Goal: Task Accomplishment & Management: Manage account settings

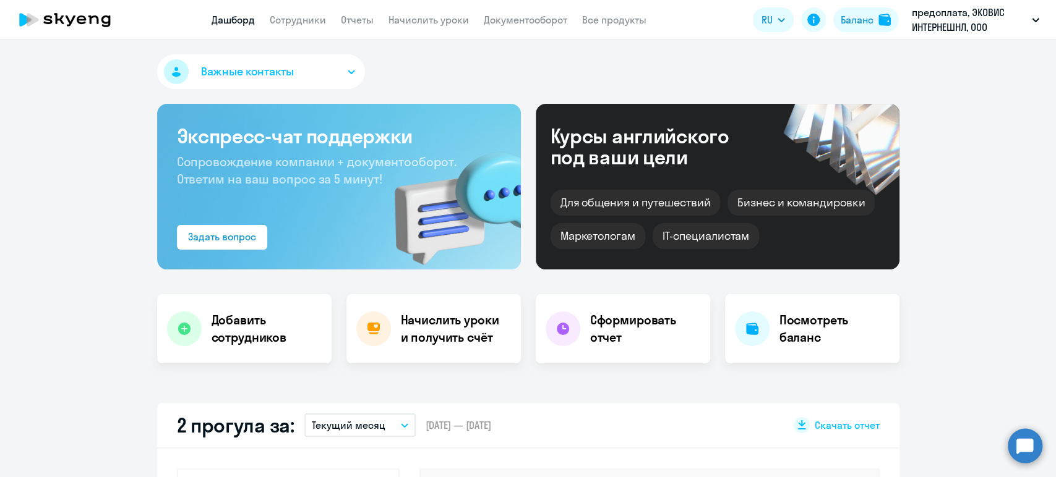
scroll to position [137, 0]
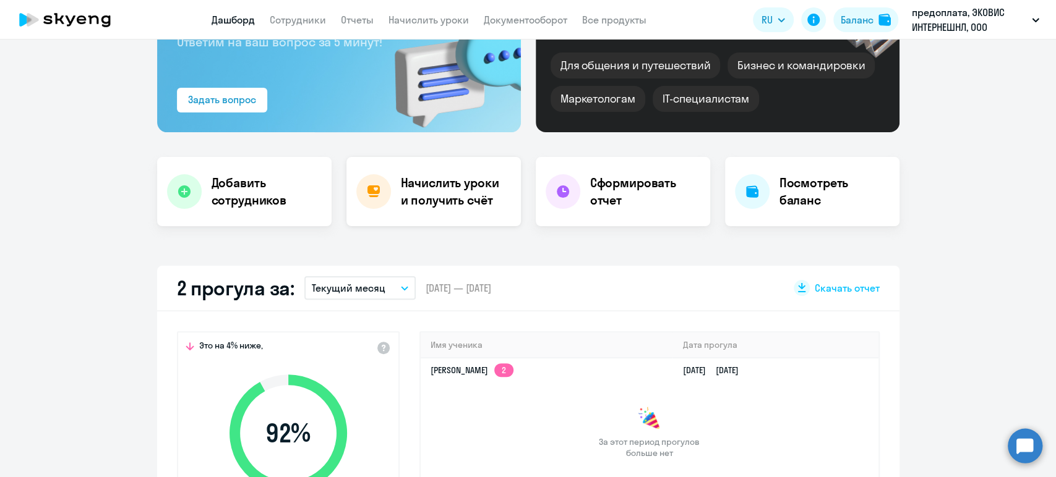
click at [411, 188] on h4 "Начислить уроки и получить счёт" at bounding box center [455, 191] width 108 height 35
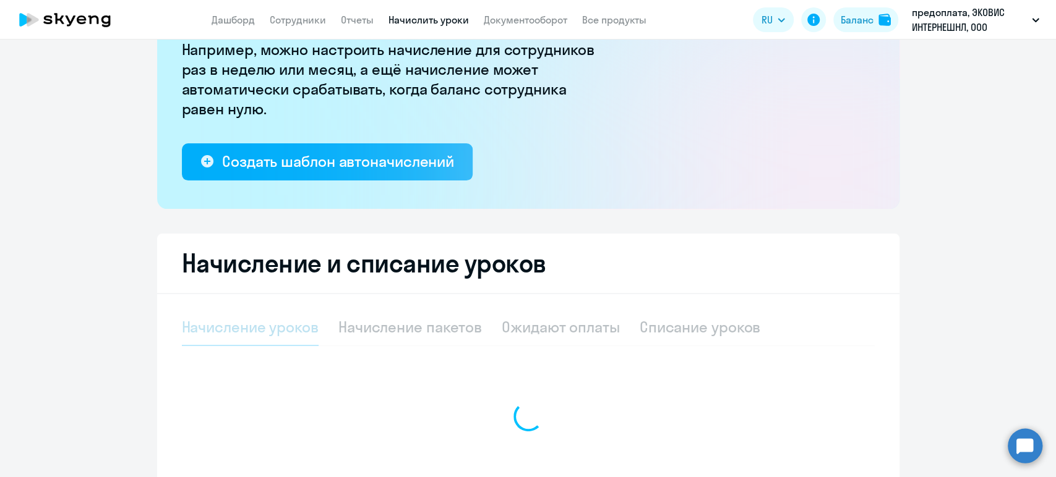
select select "10"
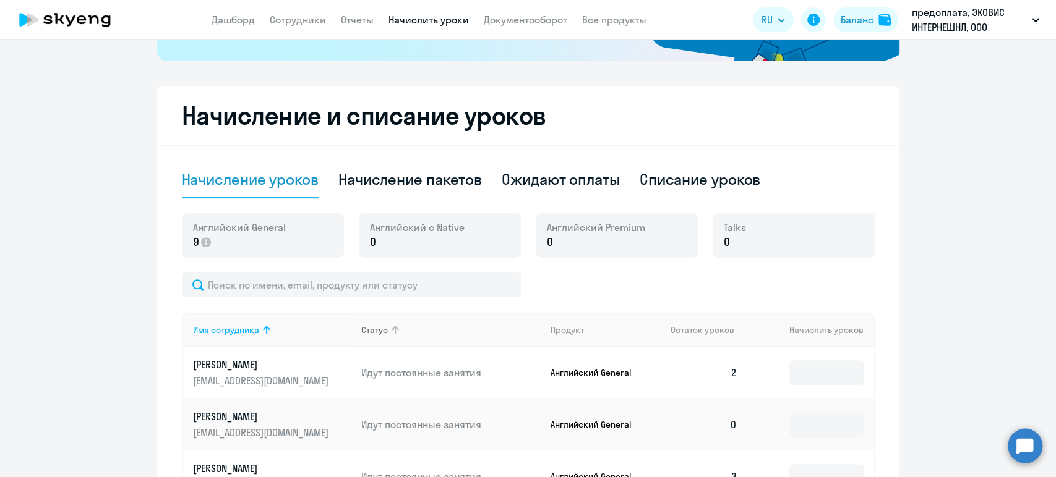
scroll to position [137, 0]
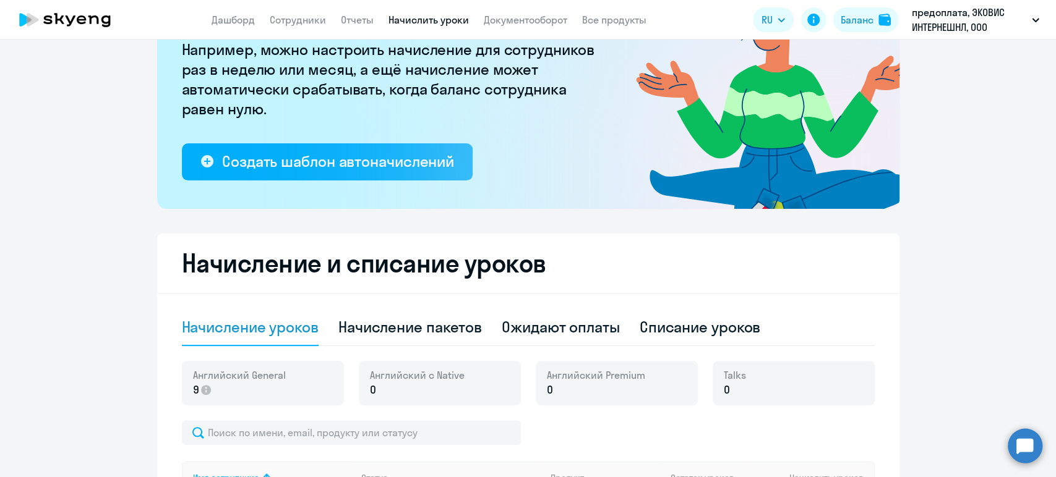
click at [227, 409] on div "Английский General 9 [DEMOGRAPHIC_DATA] с Native 0 Английский Premium 0 Talks 0" at bounding box center [528, 390] width 693 height 59
click at [225, 398] on div "Английский General 9" at bounding box center [263, 383] width 162 height 45
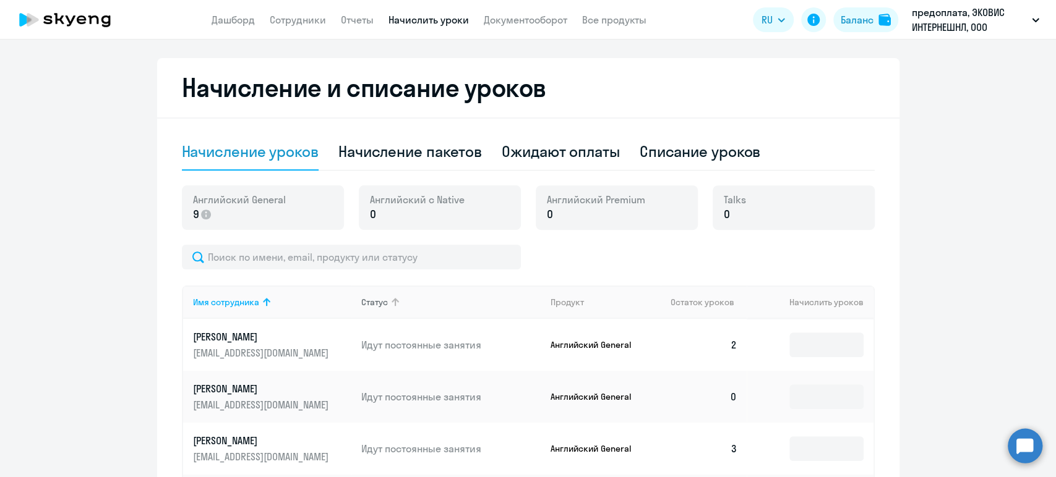
scroll to position [176, 0]
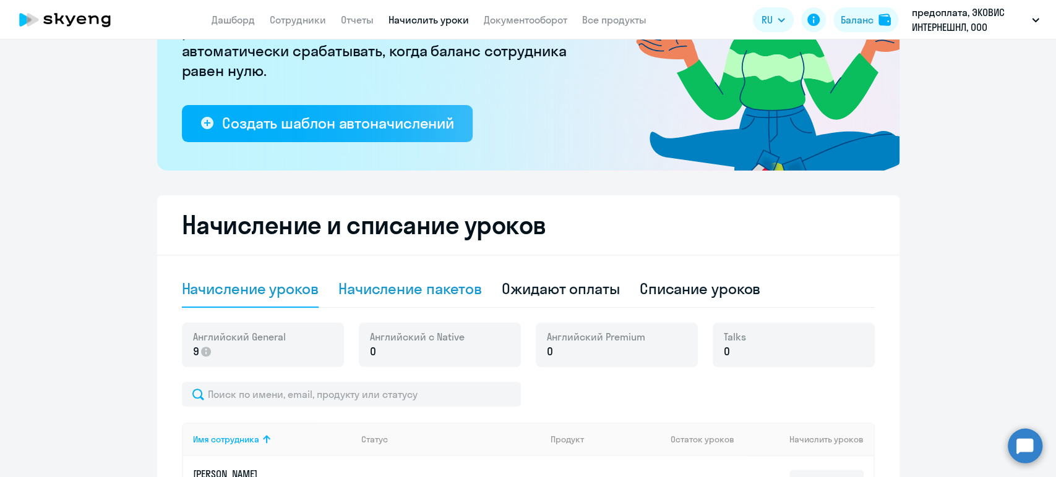
click at [411, 301] on div "Начисление пакетов" at bounding box center [409, 289] width 143 height 37
select select "10"
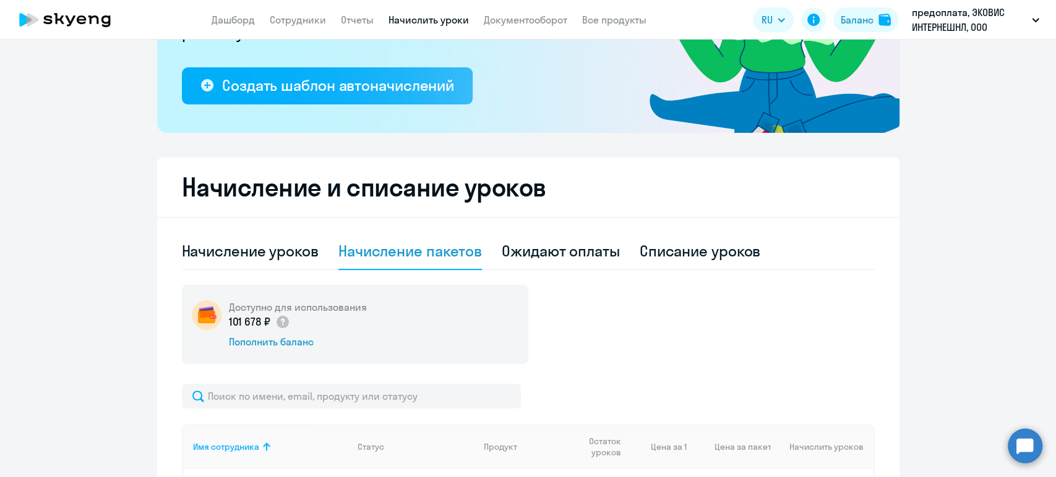
scroll to position [244, 0]
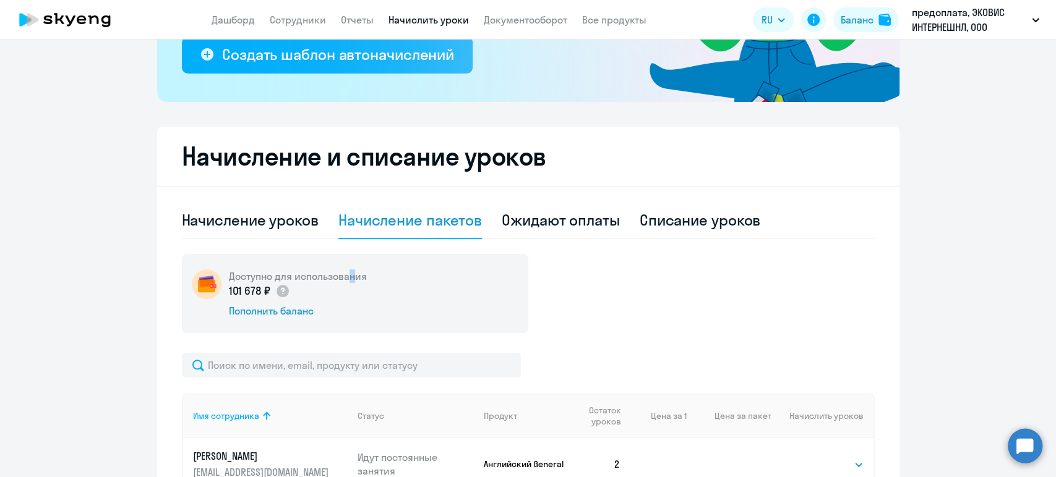
click at [347, 281] on h5 "Доступно для использования" at bounding box center [298, 277] width 138 height 14
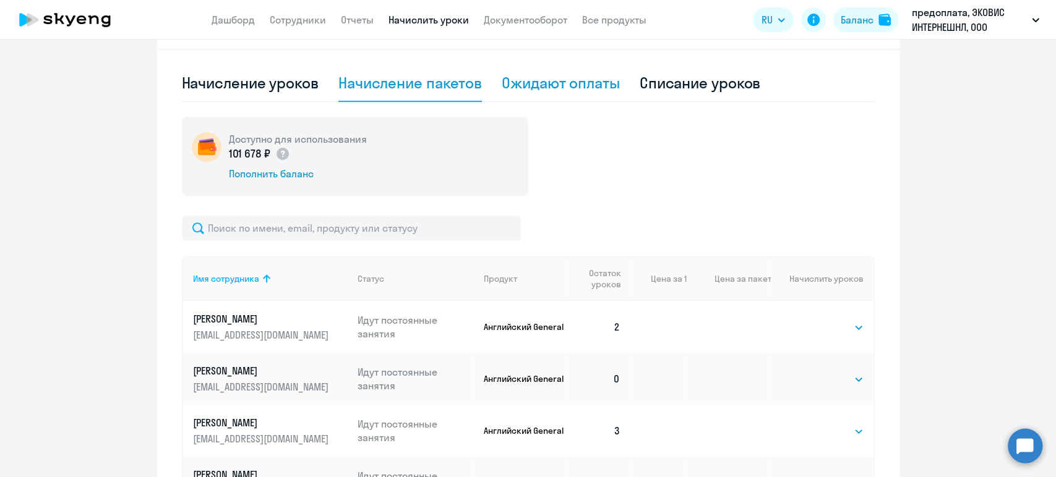
click at [555, 85] on div "Ожидают оплаты" at bounding box center [561, 83] width 118 height 20
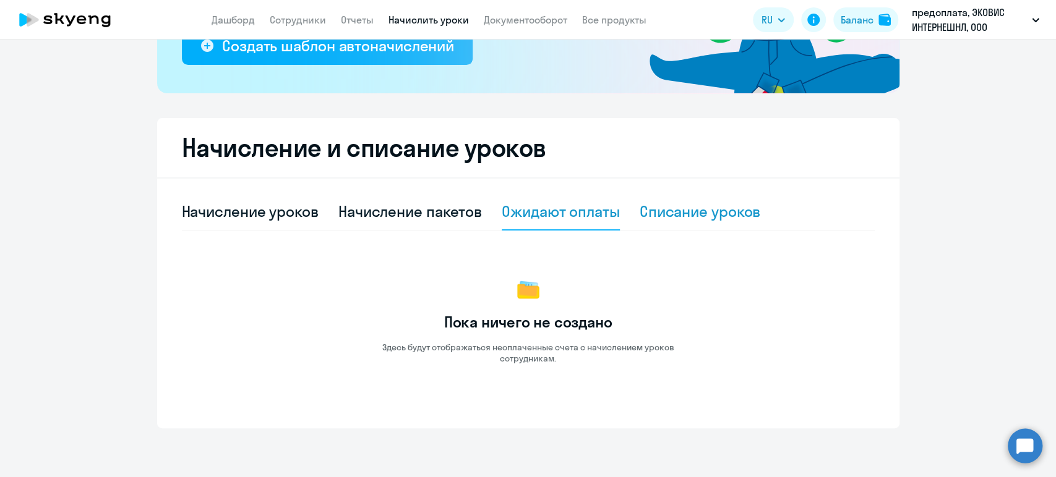
click at [686, 222] on div "Списание уроков" at bounding box center [699, 212] width 121 height 37
select select "10"
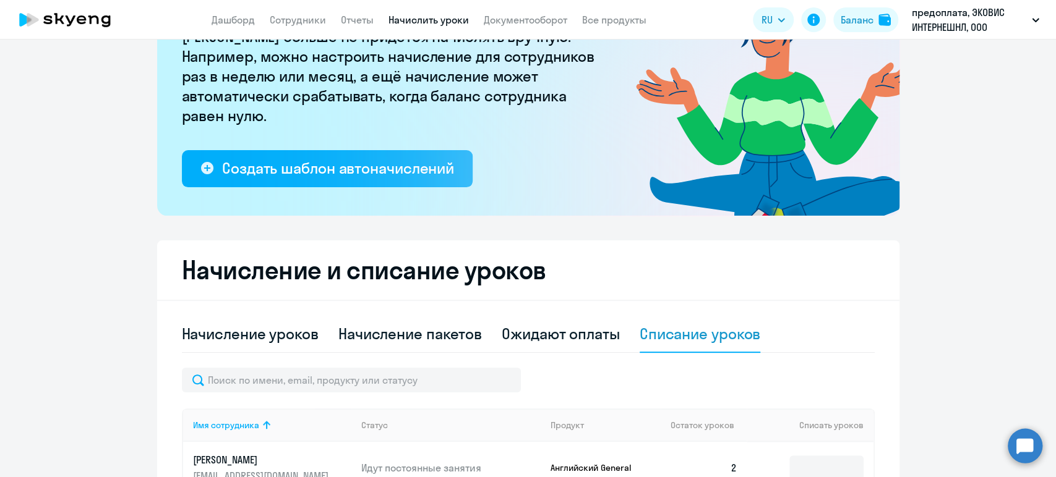
scroll to position [107, 0]
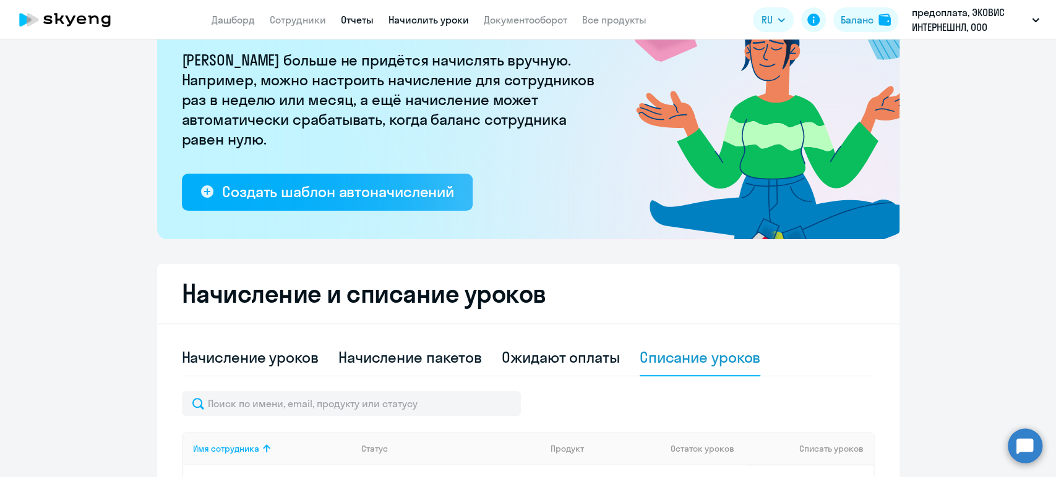
click at [354, 19] on link "Отчеты" at bounding box center [357, 20] width 33 height 12
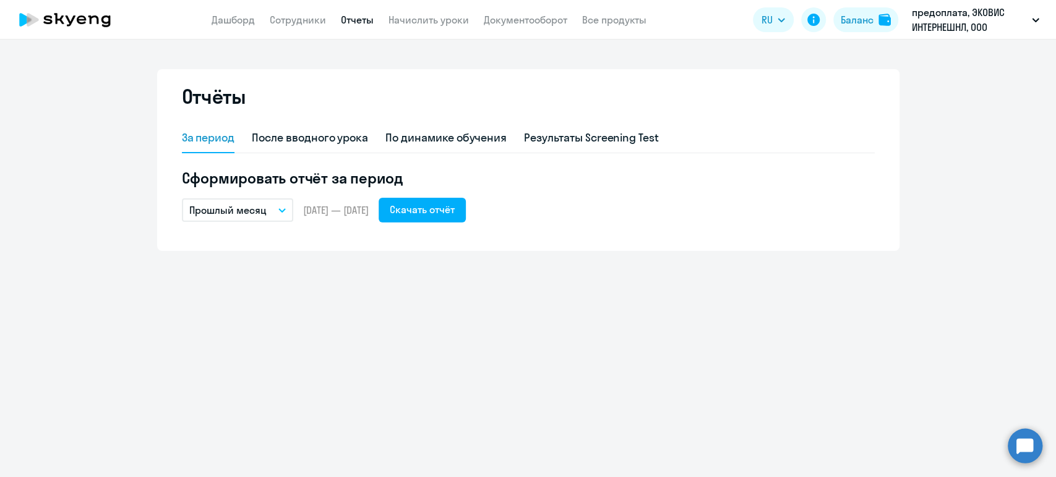
click at [78, 23] on icon at bounding box center [81, 19] width 9 height 9
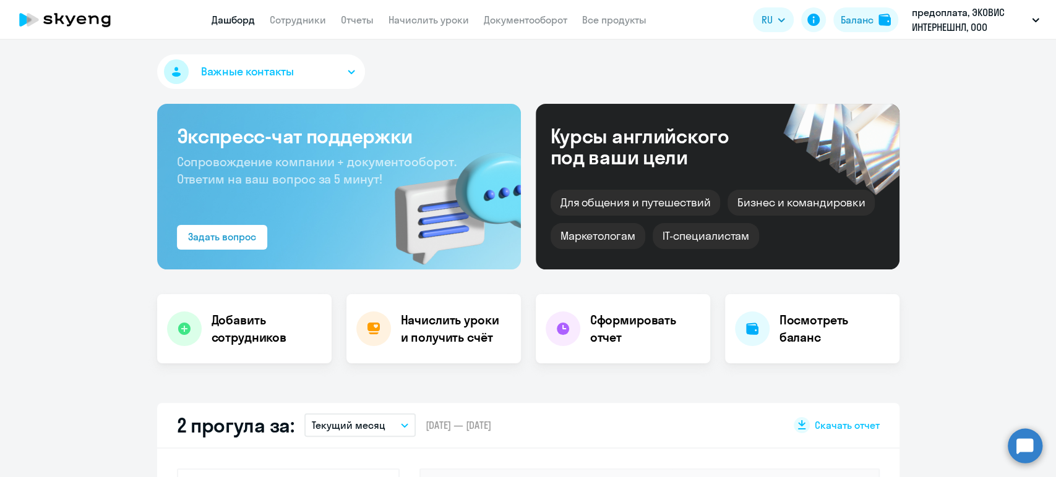
select select "30"
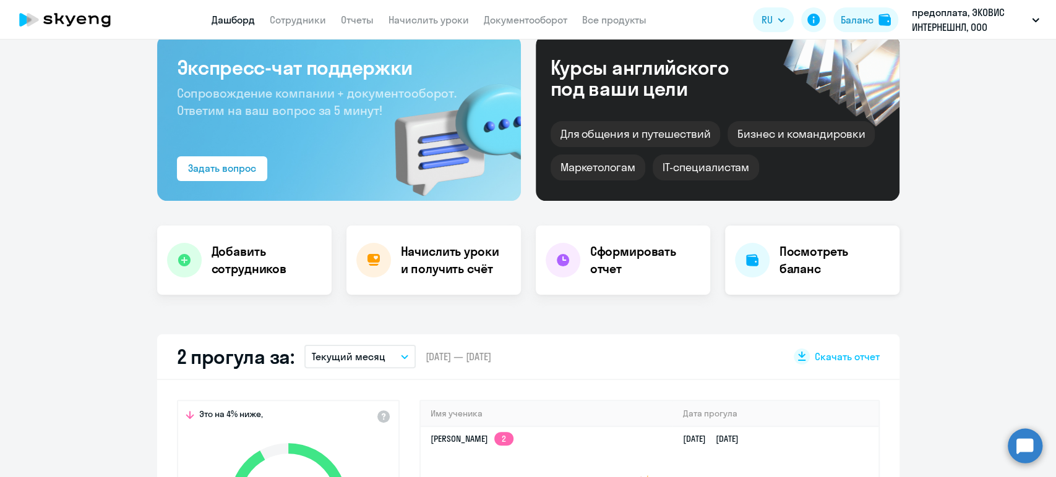
click at [812, 262] on h4 "Посмотреть баланс" at bounding box center [834, 260] width 110 height 35
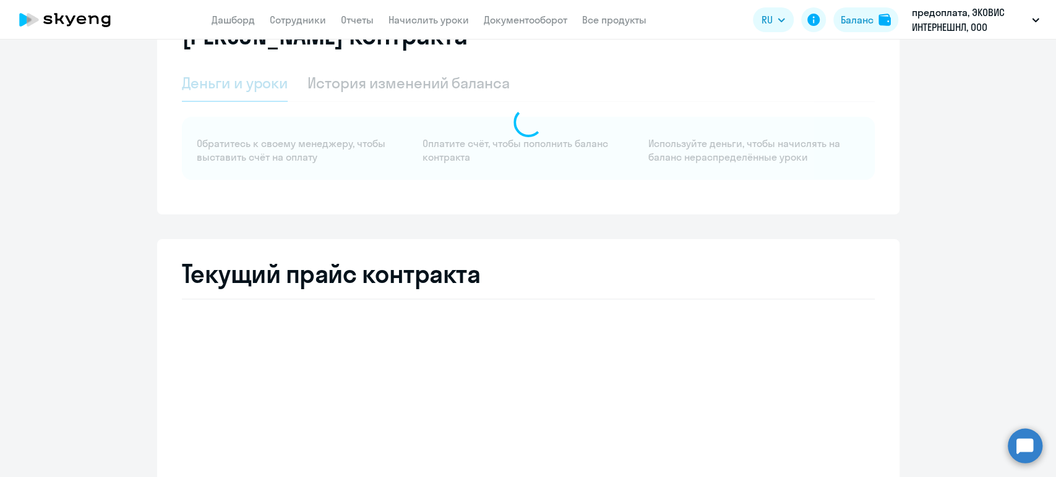
select select "english_adult_not_native_speaker"
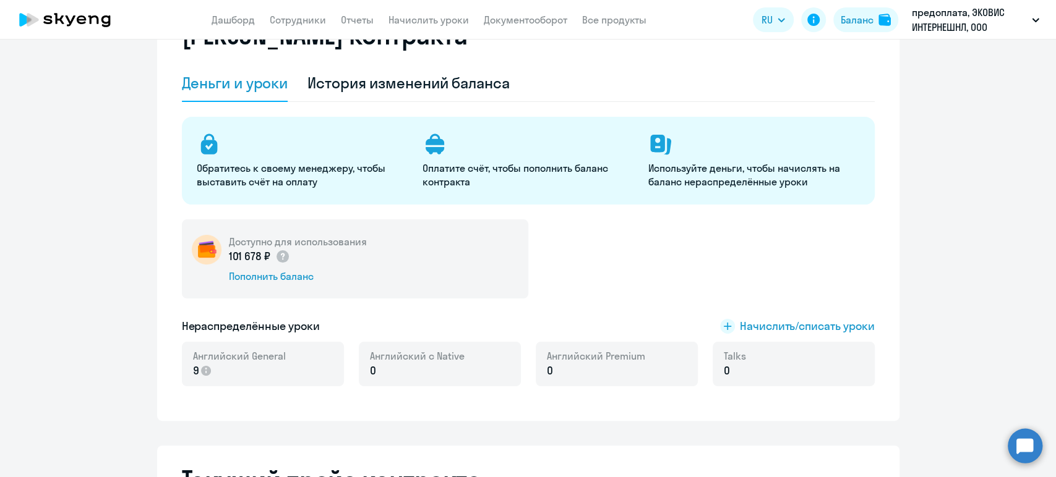
click at [382, 369] on p "0" at bounding box center [417, 371] width 95 height 16
click at [690, 376] on div "Английский Premium 0" at bounding box center [617, 364] width 162 height 45
click at [762, 361] on div "Talks 0" at bounding box center [793, 364] width 162 height 45
click at [785, 325] on span "Начислить/списать уроки" at bounding box center [807, 327] width 135 height 16
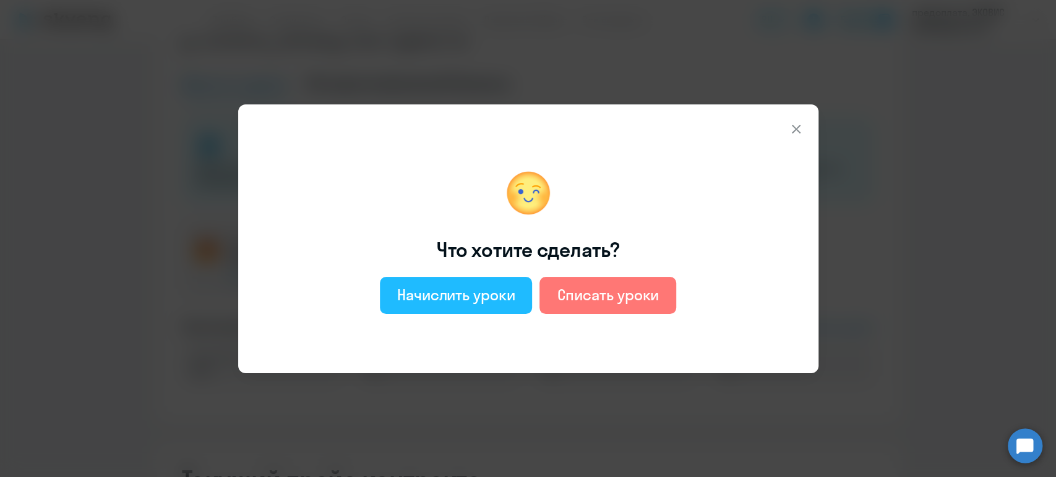
click at [461, 298] on div "Начислить уроки" at bounding box center [456, 295] width 118 height 20
select select "english_adult_not_native_speaker"
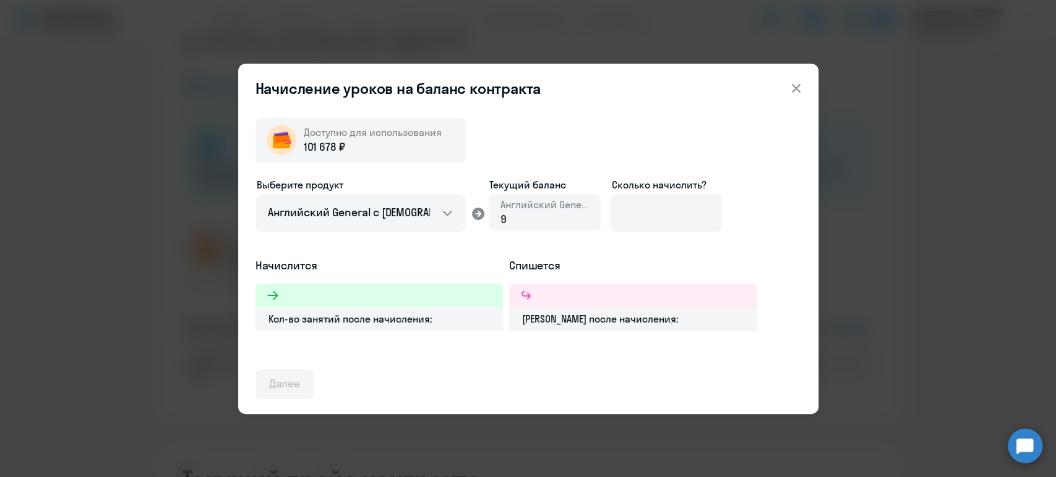
click at [526, 220] on div "9" at bounding box center [544, 220] width 89 height 16
click at [510, 218] on div "9" at bounding box center [544, 220] width 89 height 16
click at [653, 207] on input at bounding box center [665, 213] width 111 height 37
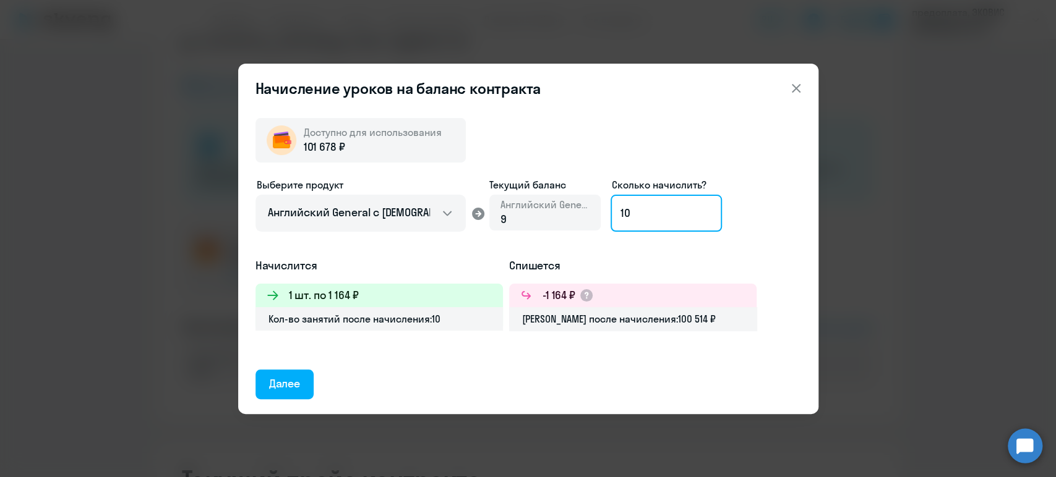
type input "1"
type input "5"
drag, startPoint x: 632, startPoint y: 215, endPoint x: 599, endPoint y: 212, distance: 33.5
click at [599, 213] on div "Выберите продукт Английский General с русскоговорящим преподавателем Английский…" at bounding box center [527, 217] width 545 height 80
type input "87"
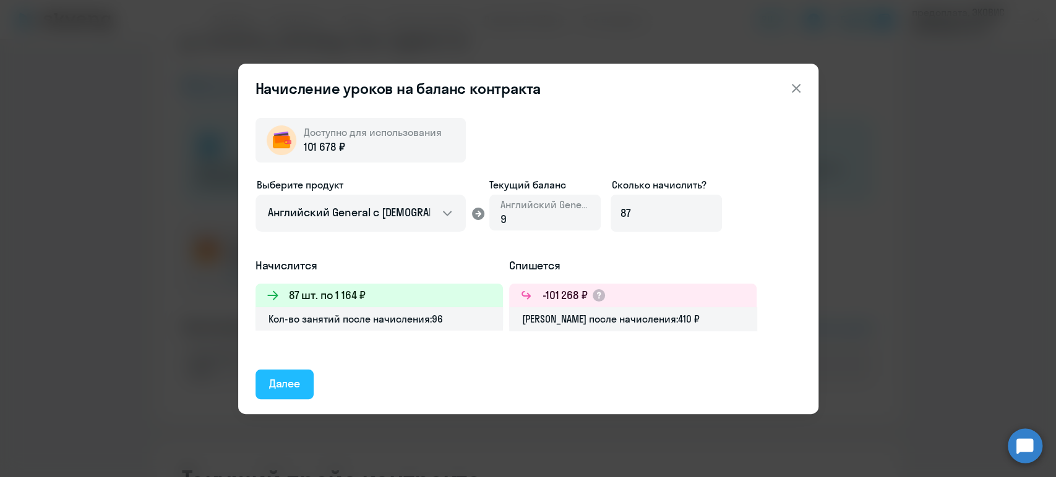
click at [277, 390] on div "Далее" at bounding box center [285, 384] width 32 height 16
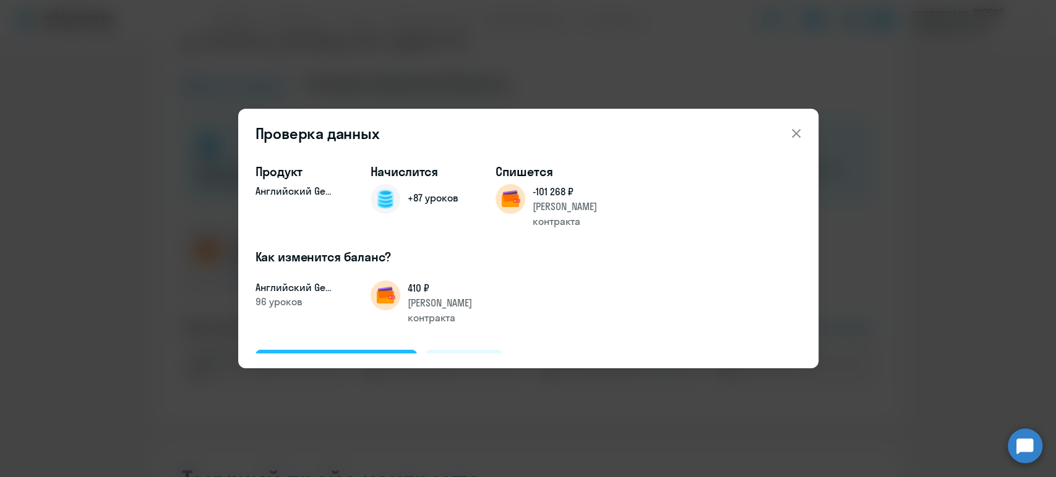
click at [325, 356] on div "Подтвердить и начислить" at bounding box center [336, 364] width 135 height 16
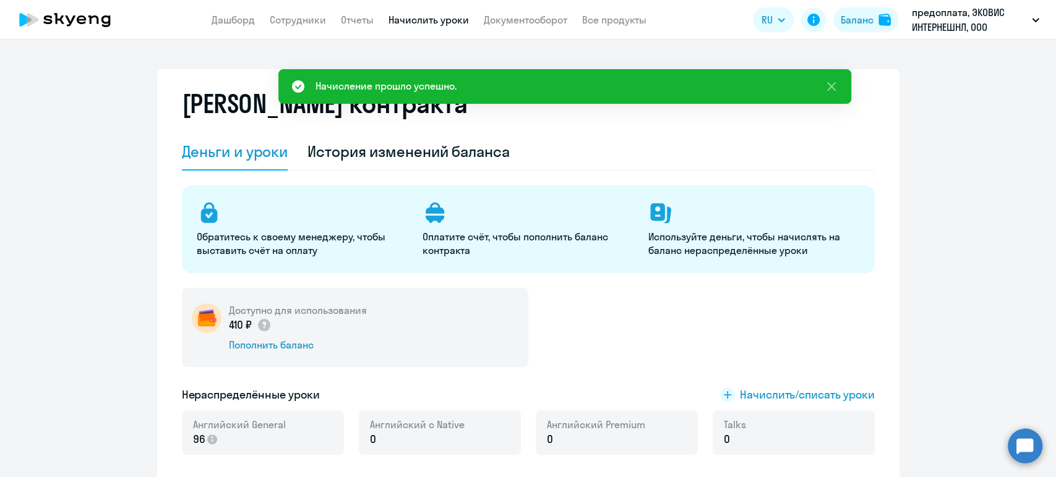
click at [408, 19] on link "Начислить уроки" at bounding box center [428, 20] width 80 height 12
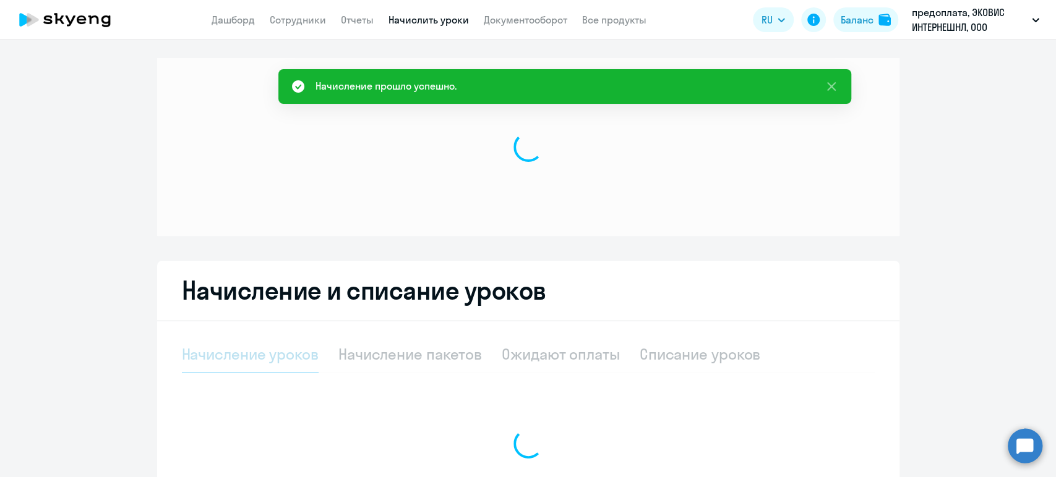
select select "10"
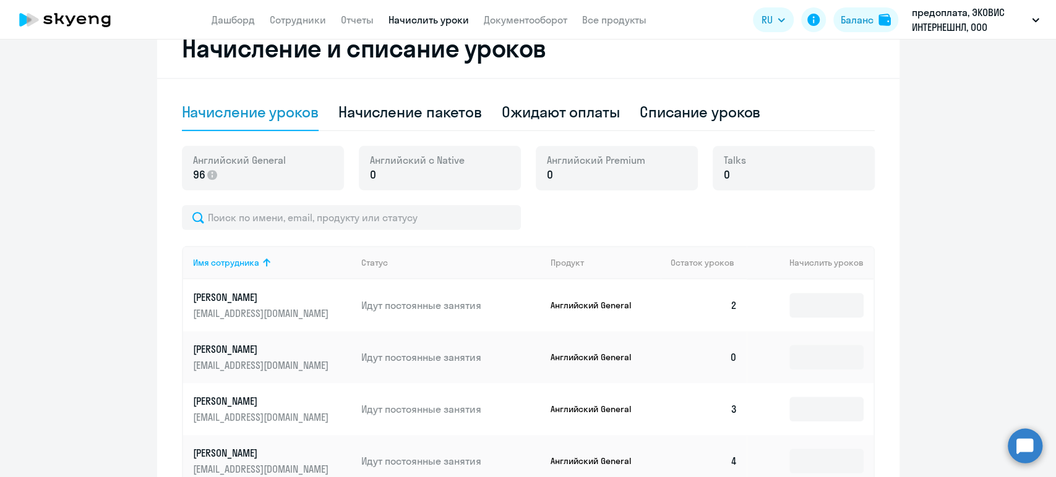
scroll to position [481, 0]
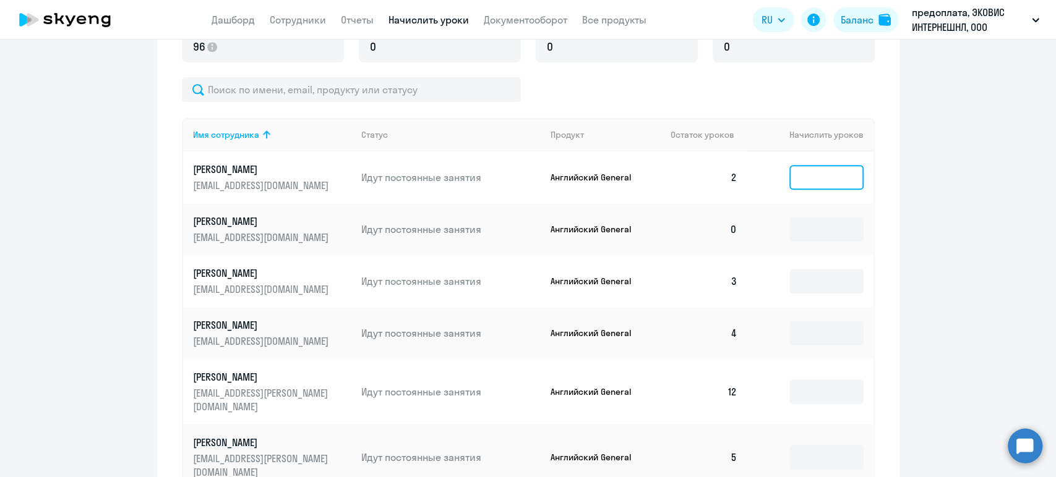
click at [828, 174] on input at bounding box center [826, 177] width 74 height 25
click at [65, 176] on ng-component "Рекомендуем создать шаблон автоначислений Уроки больше не придётся начислять вр…" at bounding box center [528, 139] width 1056 height 1123
click at [818, 173] on input at bounding box center [826, 177] width 74 height 25
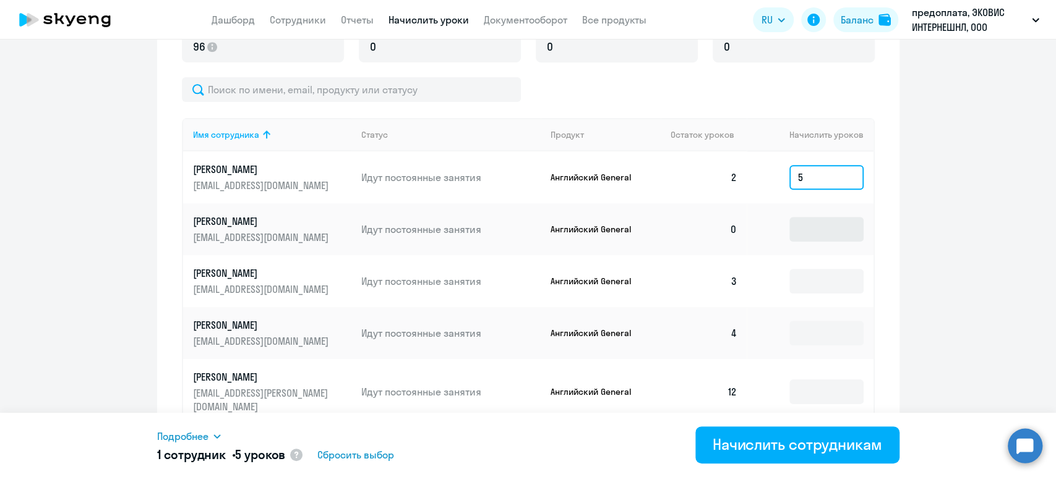
type input "5"
drag, startPoint x: 831, startPoint y: 220, endPoint x: 832, endPoint y: 226, distance: 6.3
click at [830, 221] on input at bounding box center [826, 229] width 74 height 25
type input "8"
type input "10"
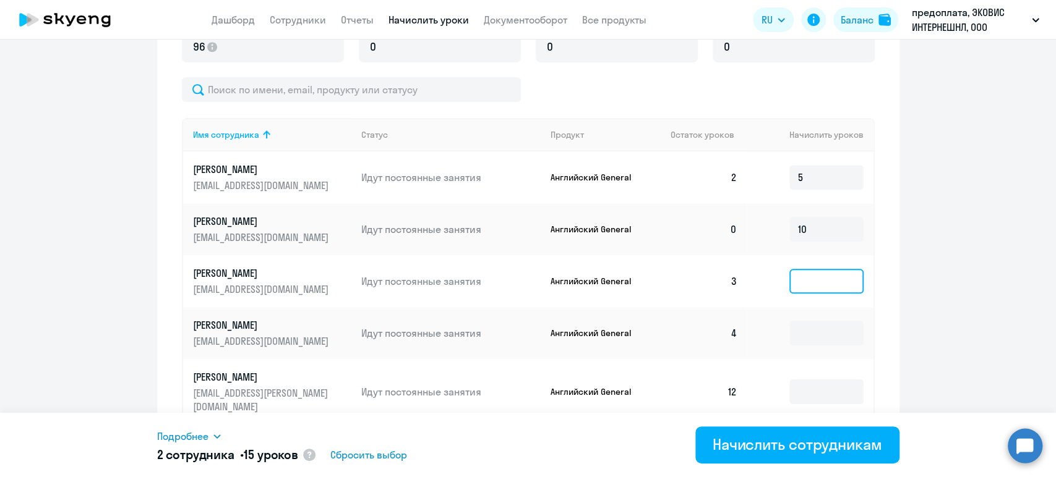
click at [821, 291] on input at bounding box center [826, 281] width 74 height 25
type input "5"
click at [815, 336] on input at bounding box center [826, 333] width 74 height 25
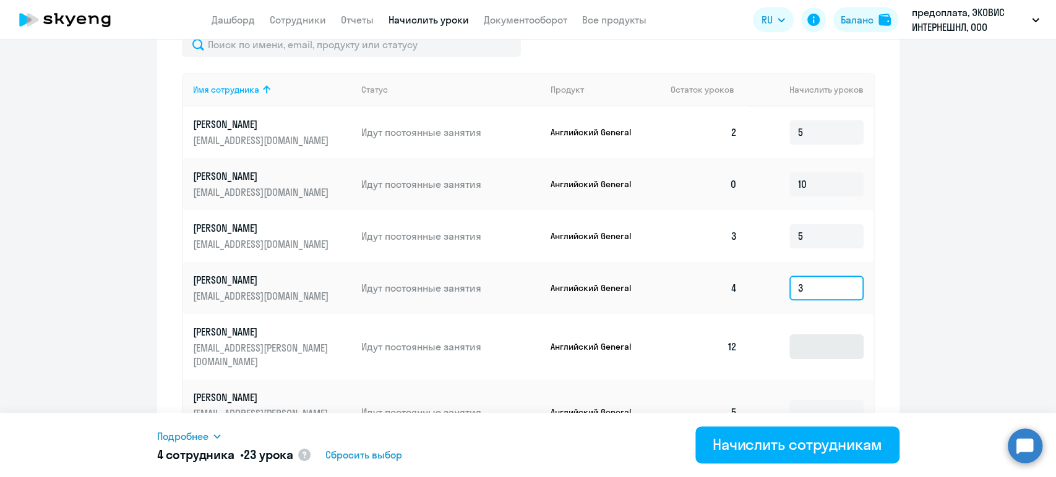
scroll to position [549, 0]
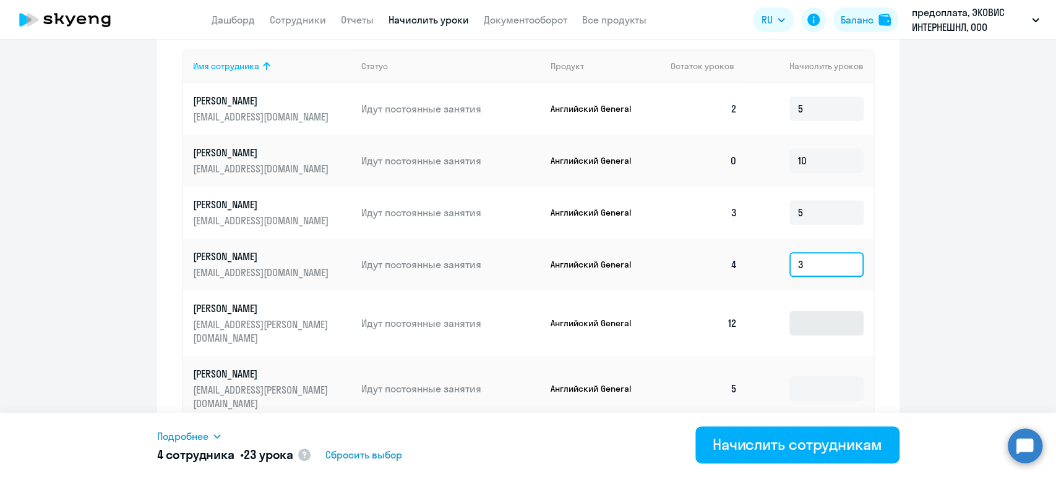
type input "3"
click at [815, 324] on input at bounding box center [826, 323] width 74 height 25
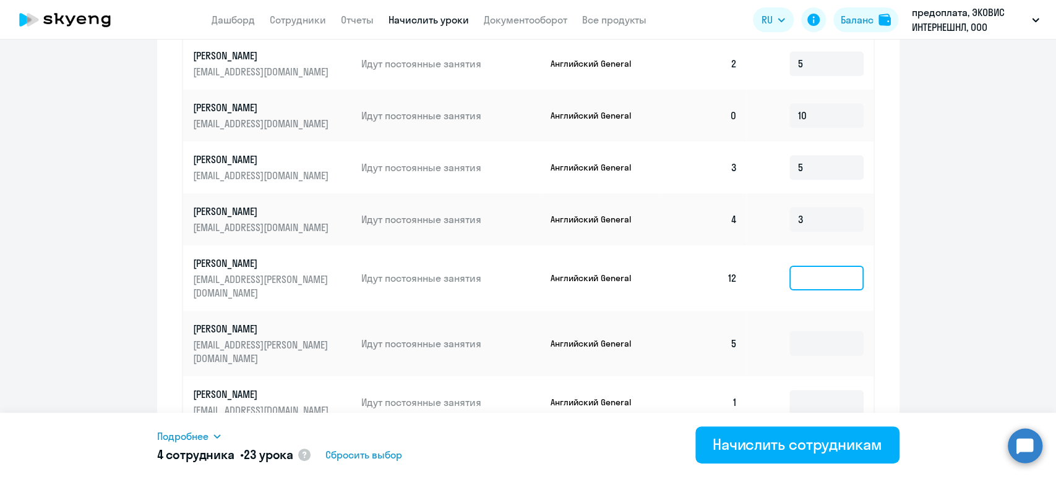
scroll to position [618, 0]
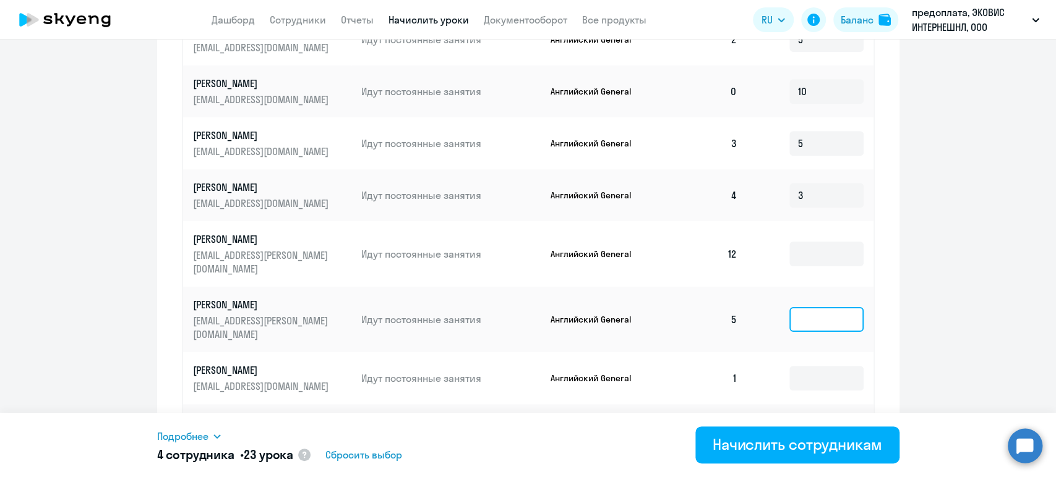
click at [811, 307] on input at bounding box center [826, 319] width 74 height 25
click at [806, 366] on input at bounding box center [826, 378] width 74 height 25
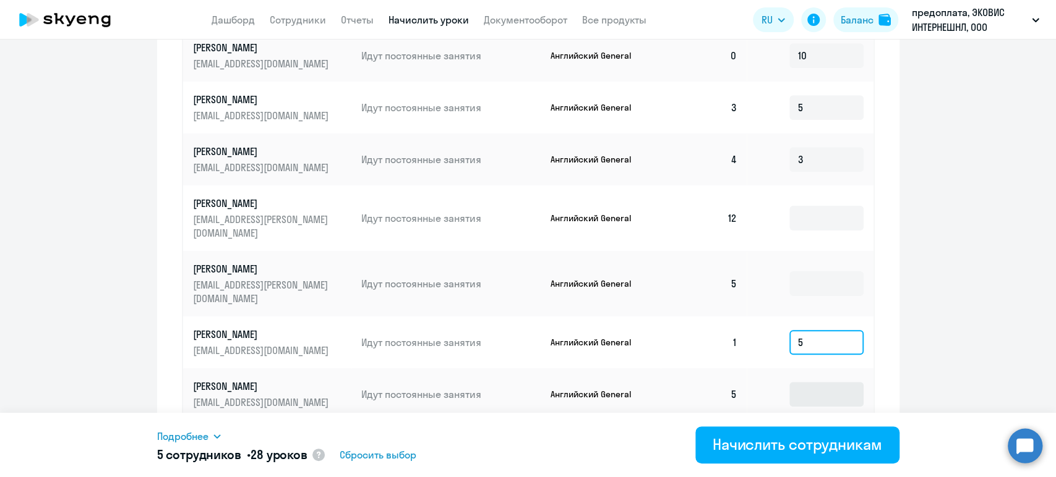
scroll to position [687, 0]
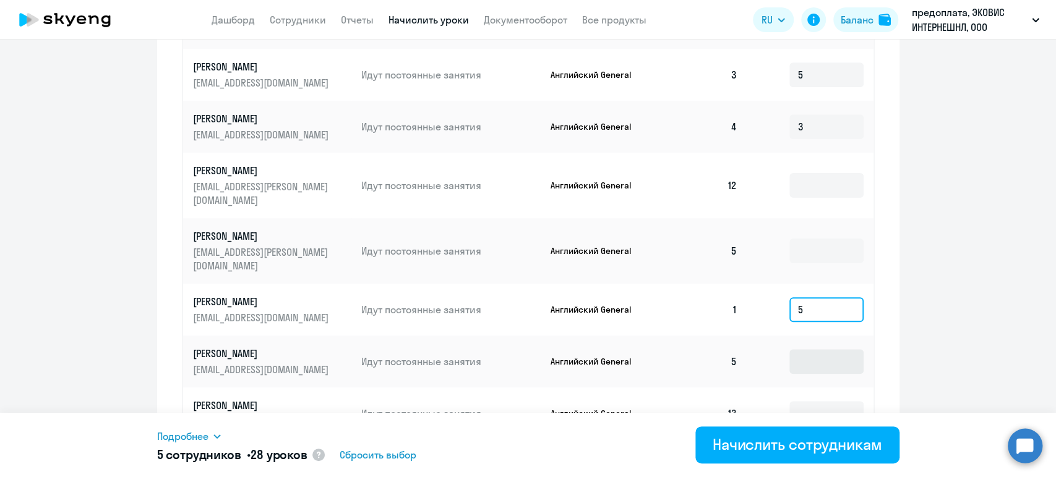
type input "5"
click at [793, 349] on input at bounding box center [826, 361] width 74 height 25
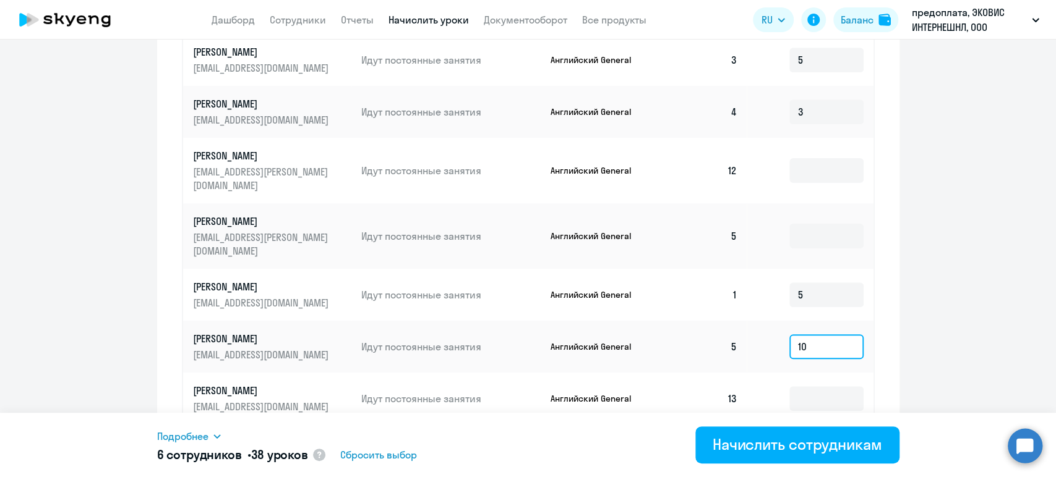
scroll to position [725, 0]
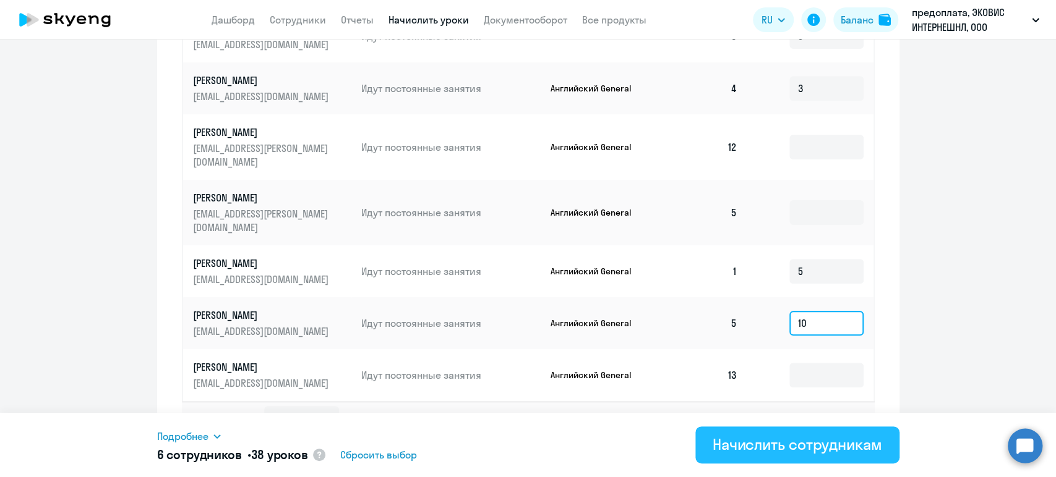
type input "10"
click at [756, 448] on div "Начислить сотрудникам" at bounding box center [796, 445] width 169 height 20
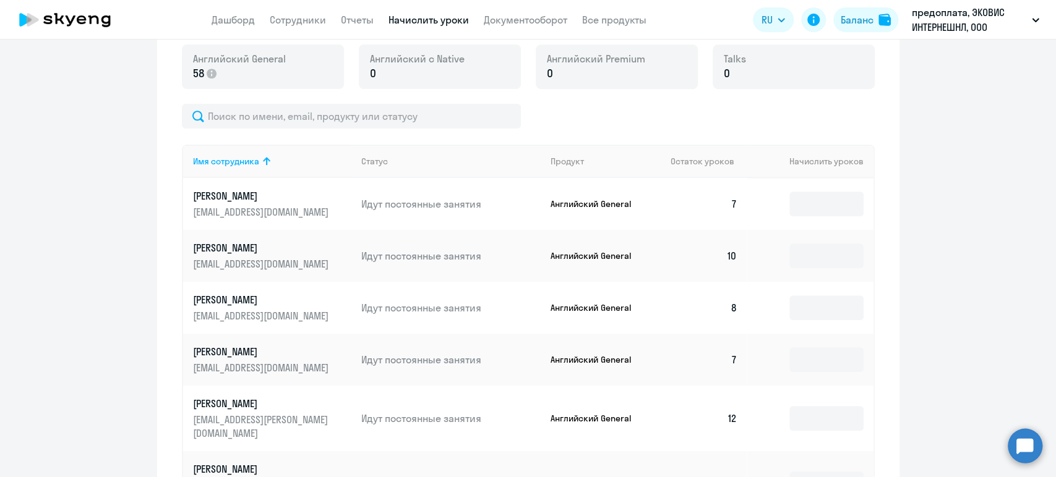
scroll to position [450, 0]
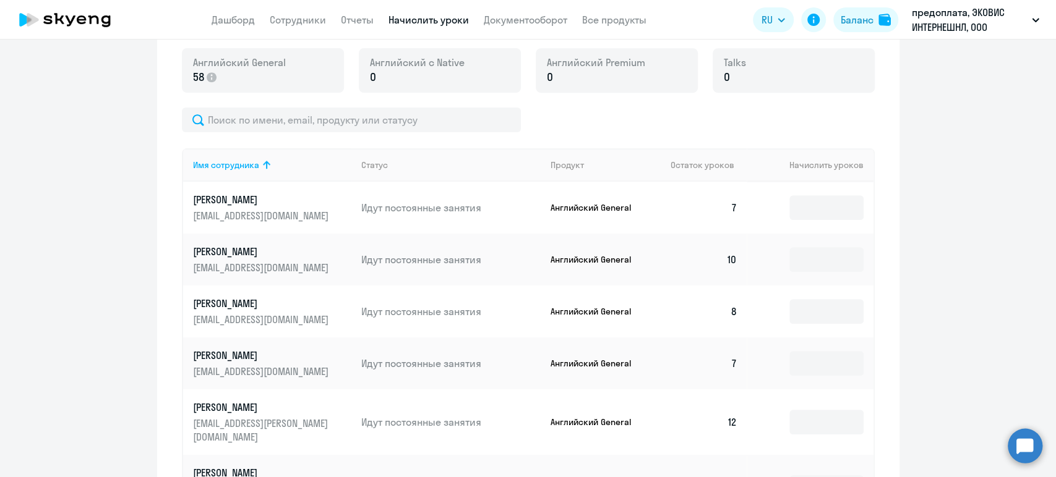
click at [73, 172] on ng-component "Рекомендуем создать шаблон автоначислений Уроки больше не придётся начислять вр…" at bounding box center [528, 169] width 1056 height 1123
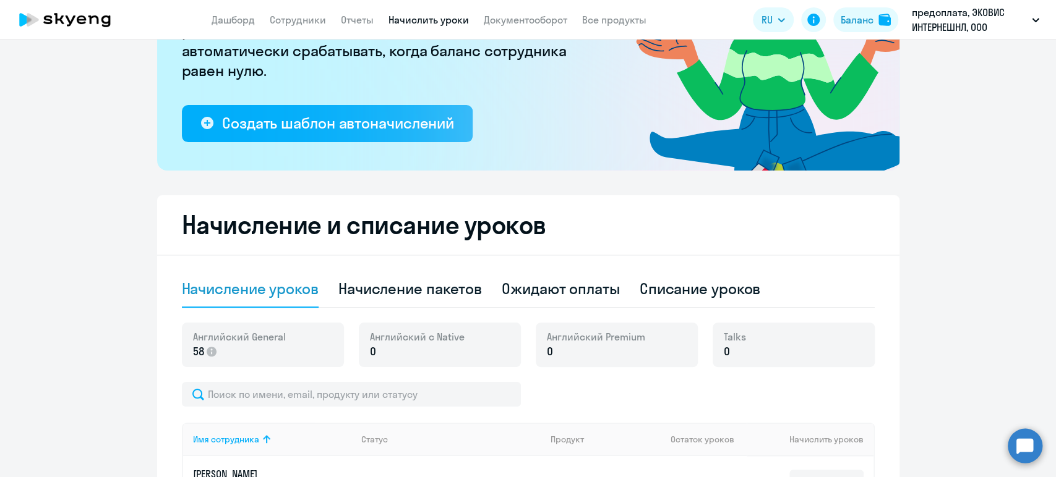
scroll to position [0, 0]
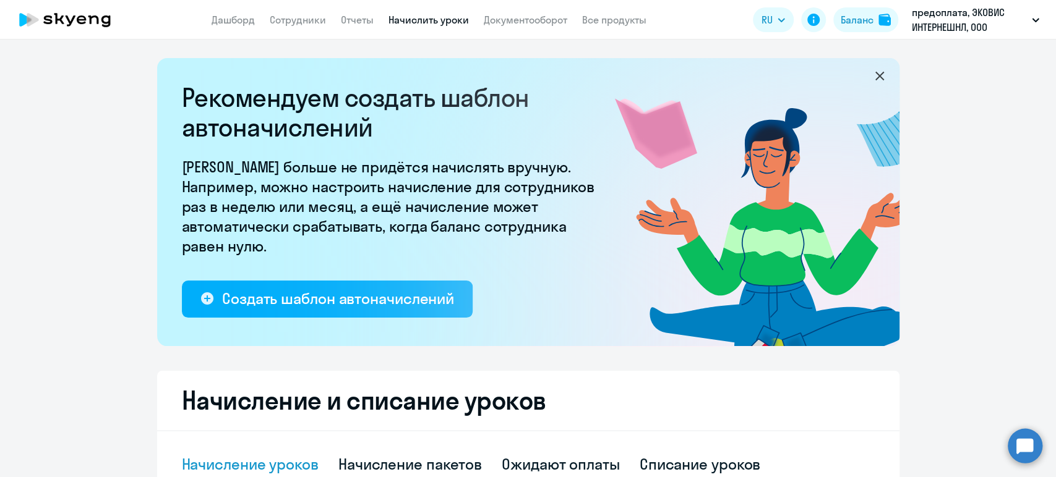
click at [72, 17] on icon at bounding box center [65, 19] width 109 height 31
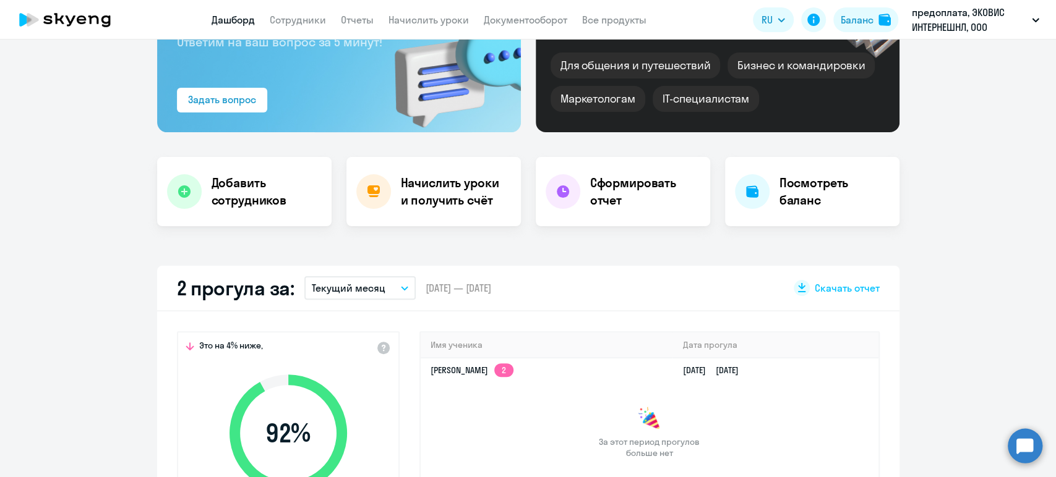
scroll to position [275, 0]
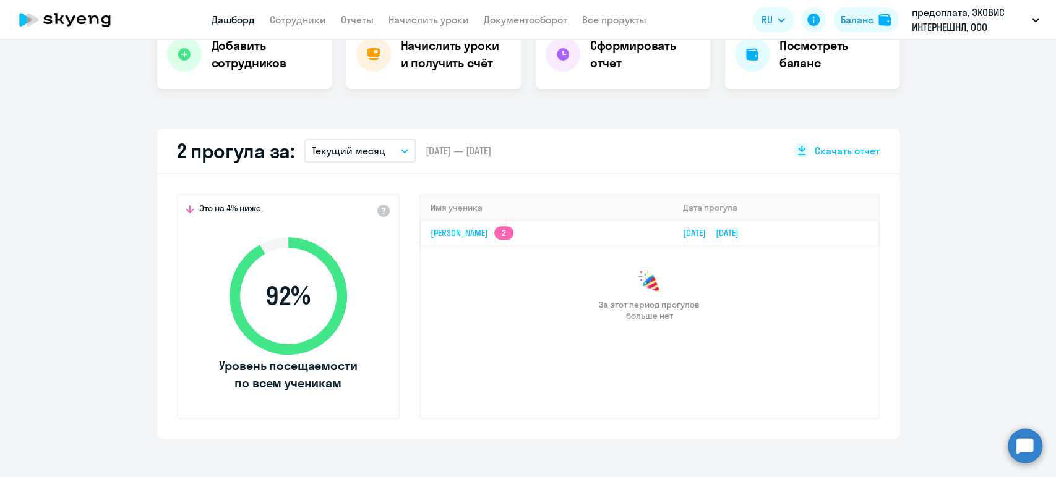
click at [567, 233] on td "[PERSON_NAME] 2" at bounding box center [547, 233] width 252 height 24
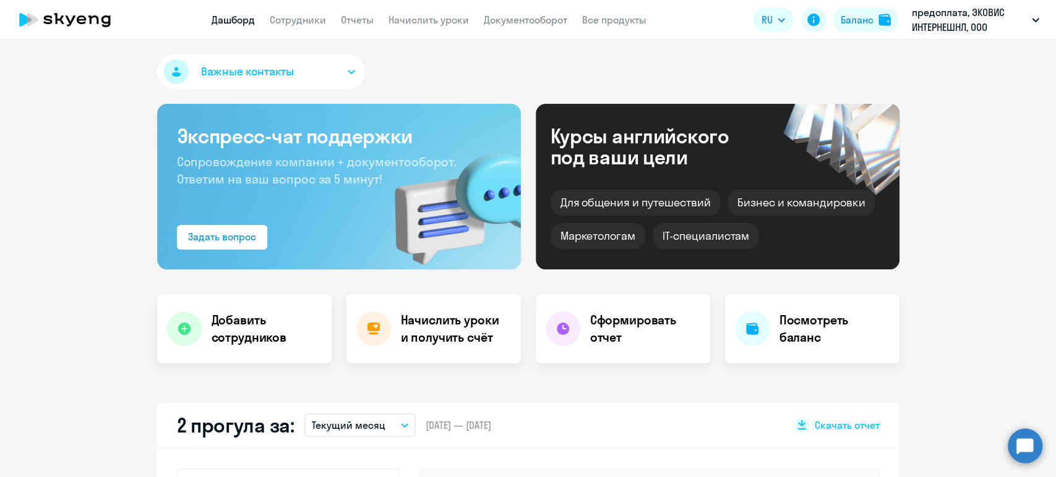
select select "english"
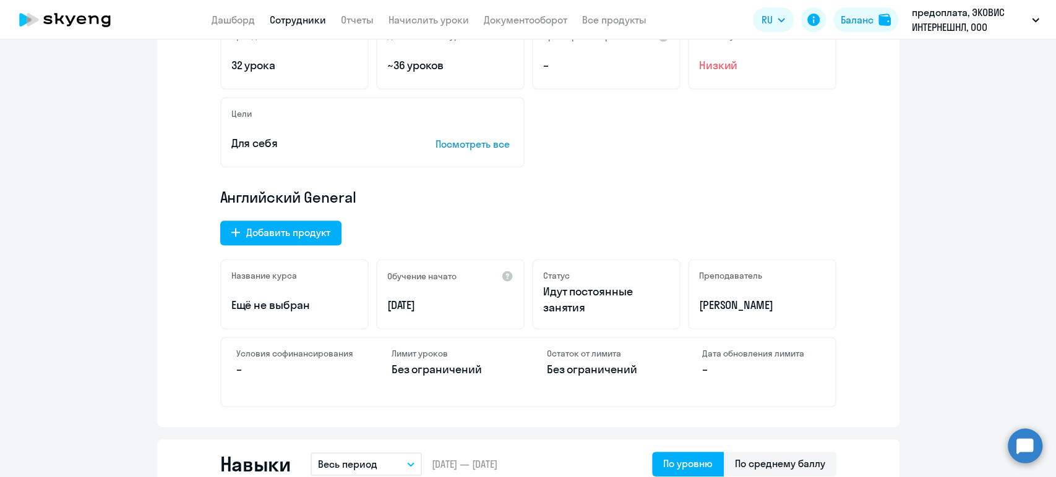
scroll to position [412, 0]
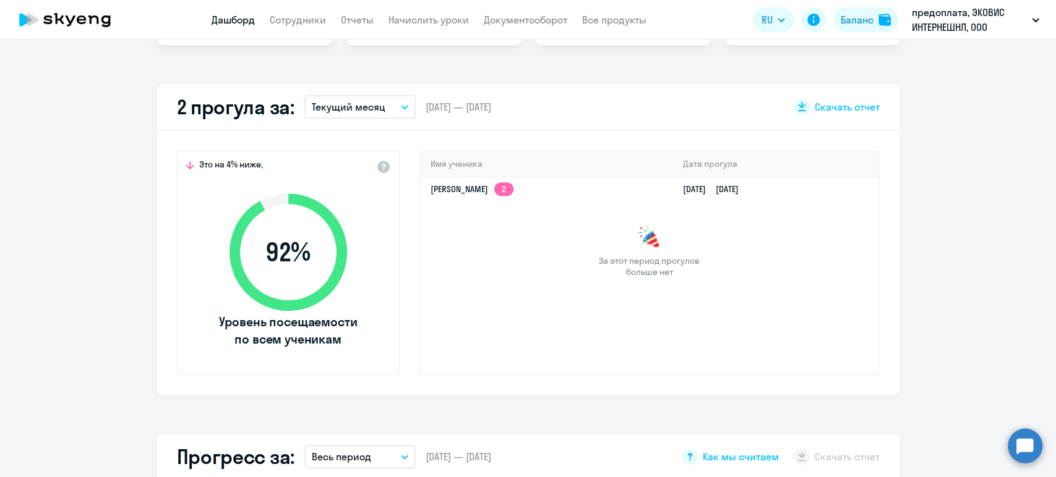
scroll to position [224, 0]
